Goal: Information Seeking & Learning: Learn about a topic

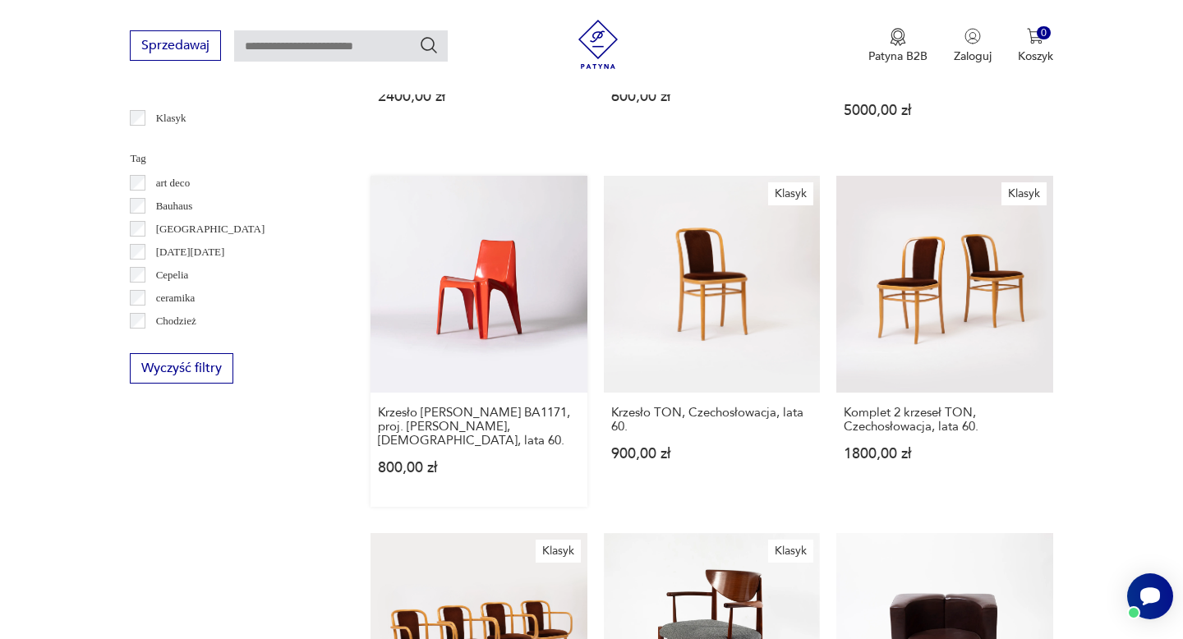
click at [414, 278] on link "Krzesło [PERSON_NAME] BA1171, proj. [PERSON_NAME], [DEMOGRAPHIC_DATA], lata 60.…" at bounding box center [479, 341] width 216 height 330
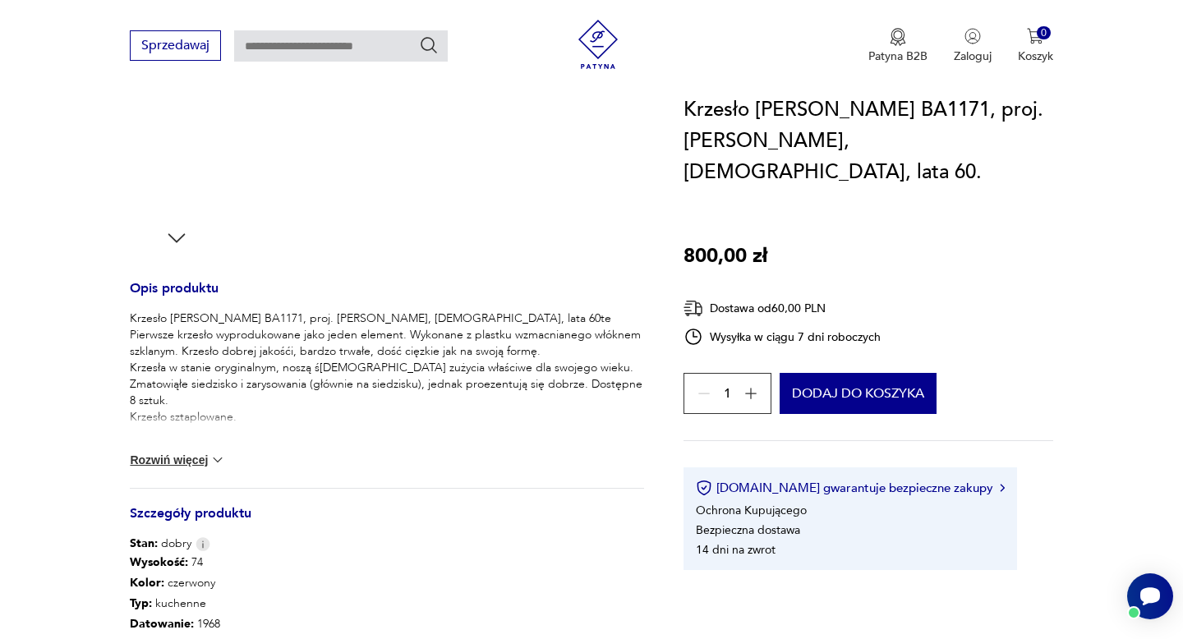
scroll to position [498, 0]
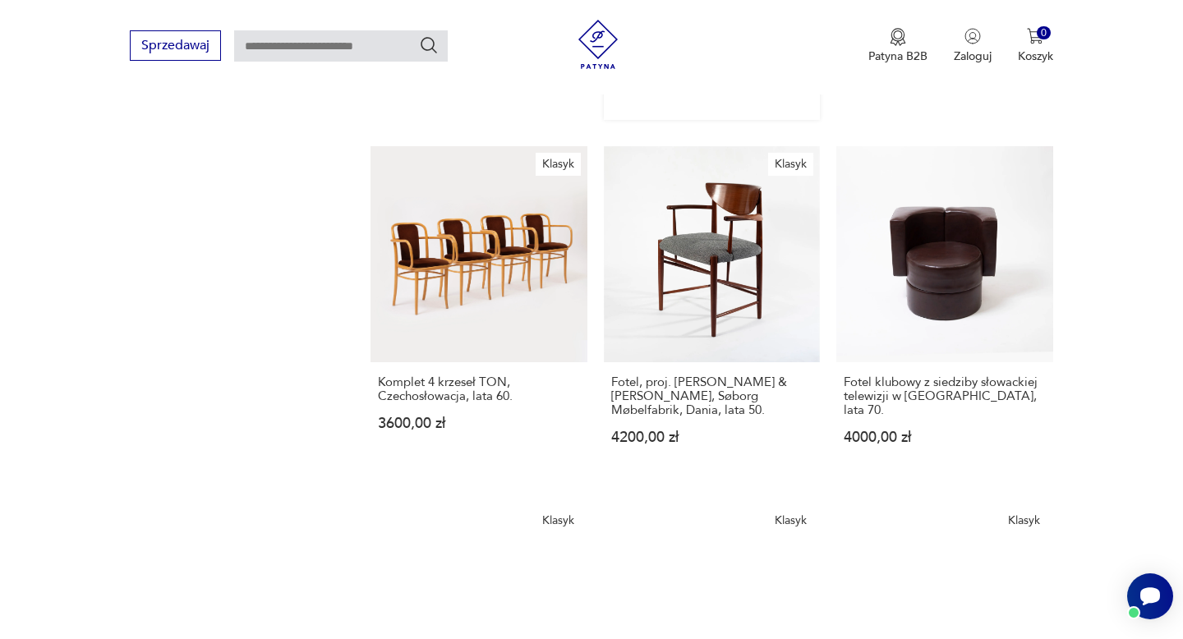
scroll to position [1231, 0]
